Goal: Information Seeking & Learning: Learn about a topic

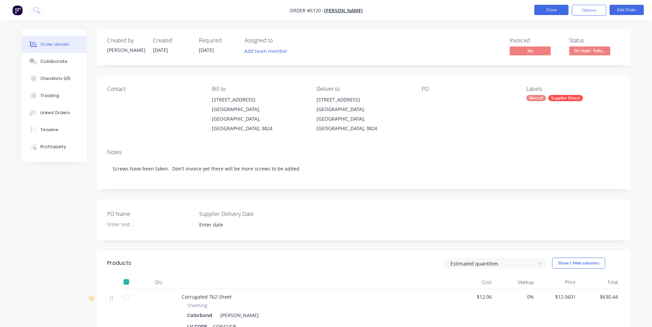
click at [540, 10] on button "Close" at bounding box center [551, 10] width 34 height 10
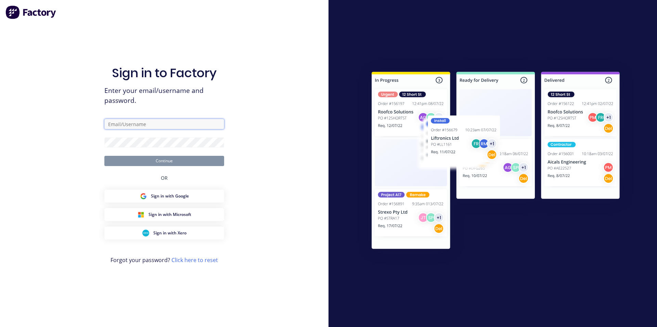
type input "[PERSON_NAME][EMAIL_ADDRESS][DOMAIN_NAME]"
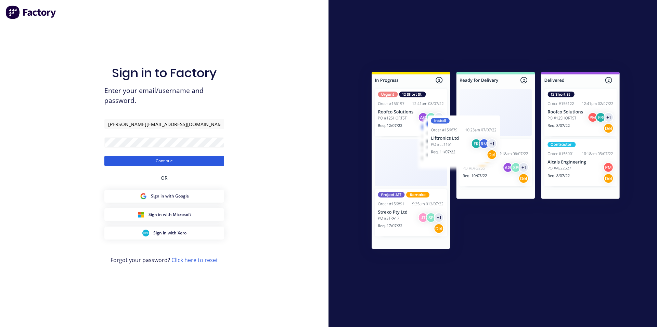
click at [167, 161] on button "Continue" at bounding box center [164, 161] width 120 height 10
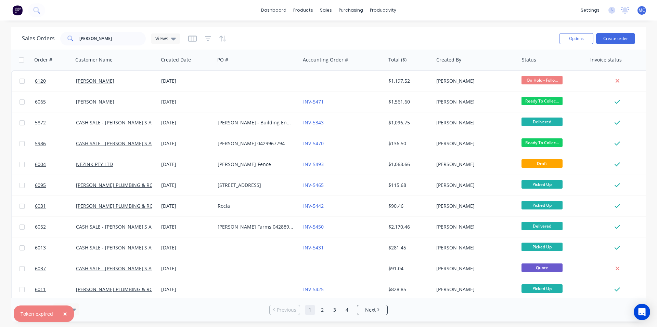
drag, startPoint x: 63, startPoint y: 315, endPoint x: 40, endPoint y: 297, distance: 29.5
click at [63, 315] on span "×" at bounding box center [65, 314] width 4 height 10
click at [416, 34] on div "Sales Orders [PERSON_NAME] Views" at bounding box center [288, 38] width 532 height 17
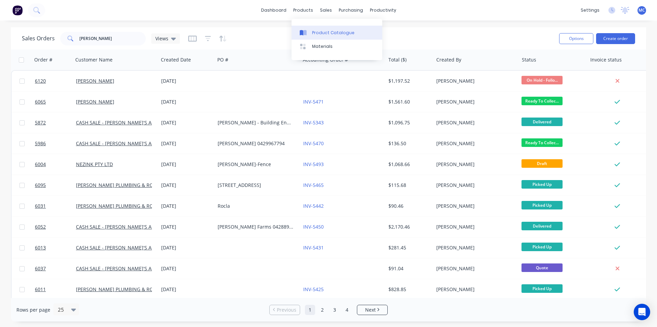
click at [315, 33] on div "Product Catalogue" at bounding box center [333, 33] width 42 height 6
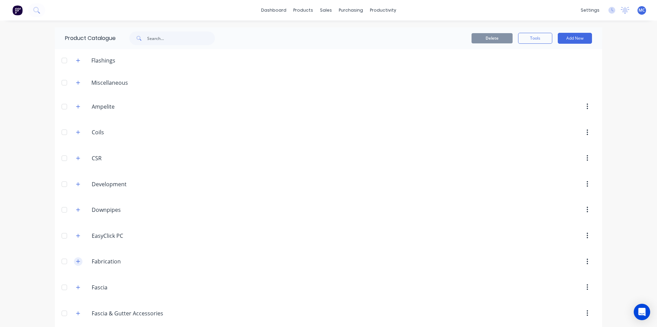
click at [76, 263] on icon "button" at bounding box center [78, 261] width 4 height 5
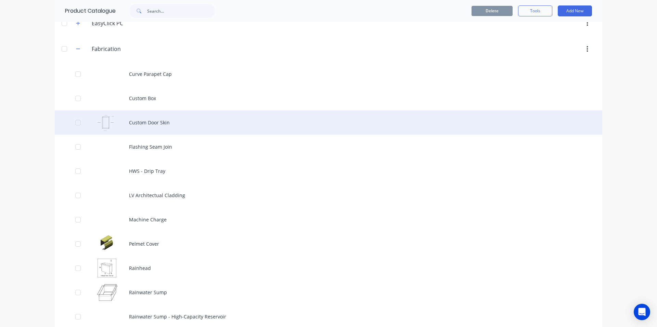
scroll to position [228, 0]
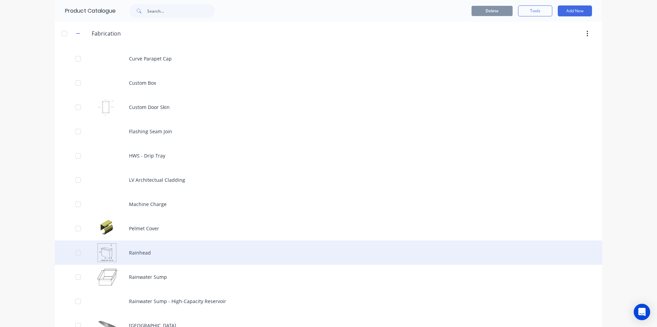
click at [144, 251] on div "Rainhead" at bounding box center [328, 253] width 547 height 24
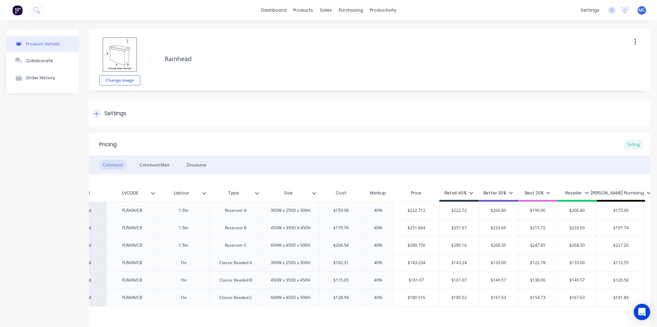
click at [98, 116] on div at bounding box center [96, 113] width 9 height 9
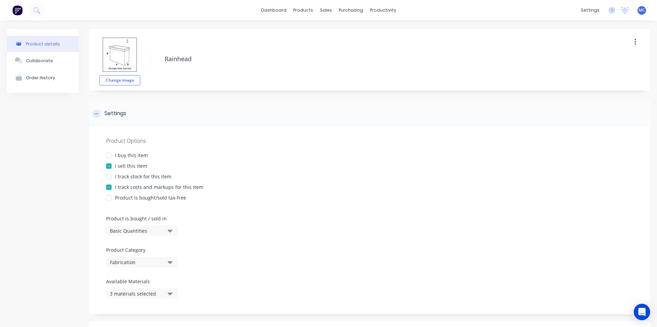
click at [98, 116] on div at bounding box center [96, 113] width 9 height 9
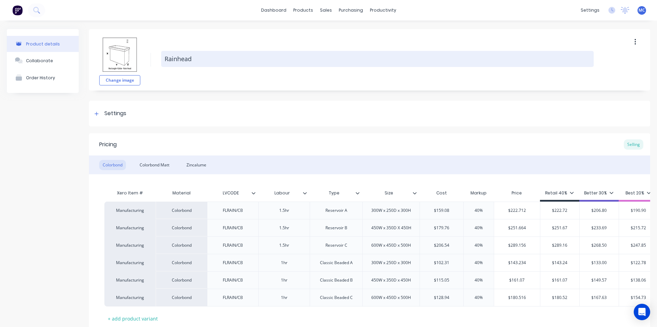
click at [394, 57] on textarea "Rainhead" at bounding box center [377, 59] width 432 height 16
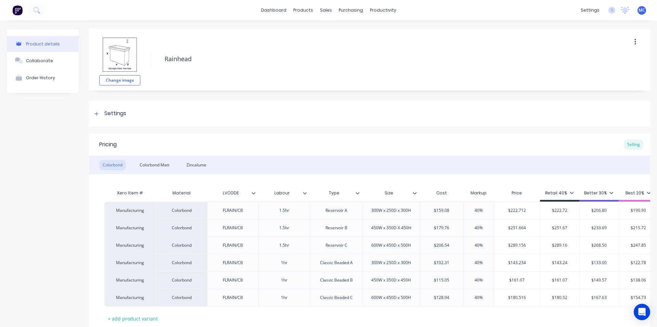
drag, startPoint x: 195, startPoint y: 13, endPoint x: 179, endPoint y: 16, distance: 16.4
click at [195, 13] on div "dashboard products sales purchasing productivity dashboard products Product Cat…" at bounding box center [328, 10] width 657 height 21
click at [234, 18] on div "dashboard products sales purchasing productivity dashboard products Product Cat…" at bounding box center [328, 10] width 657 height 21
